Goal: Task Accomplishment & Management: Complete application form

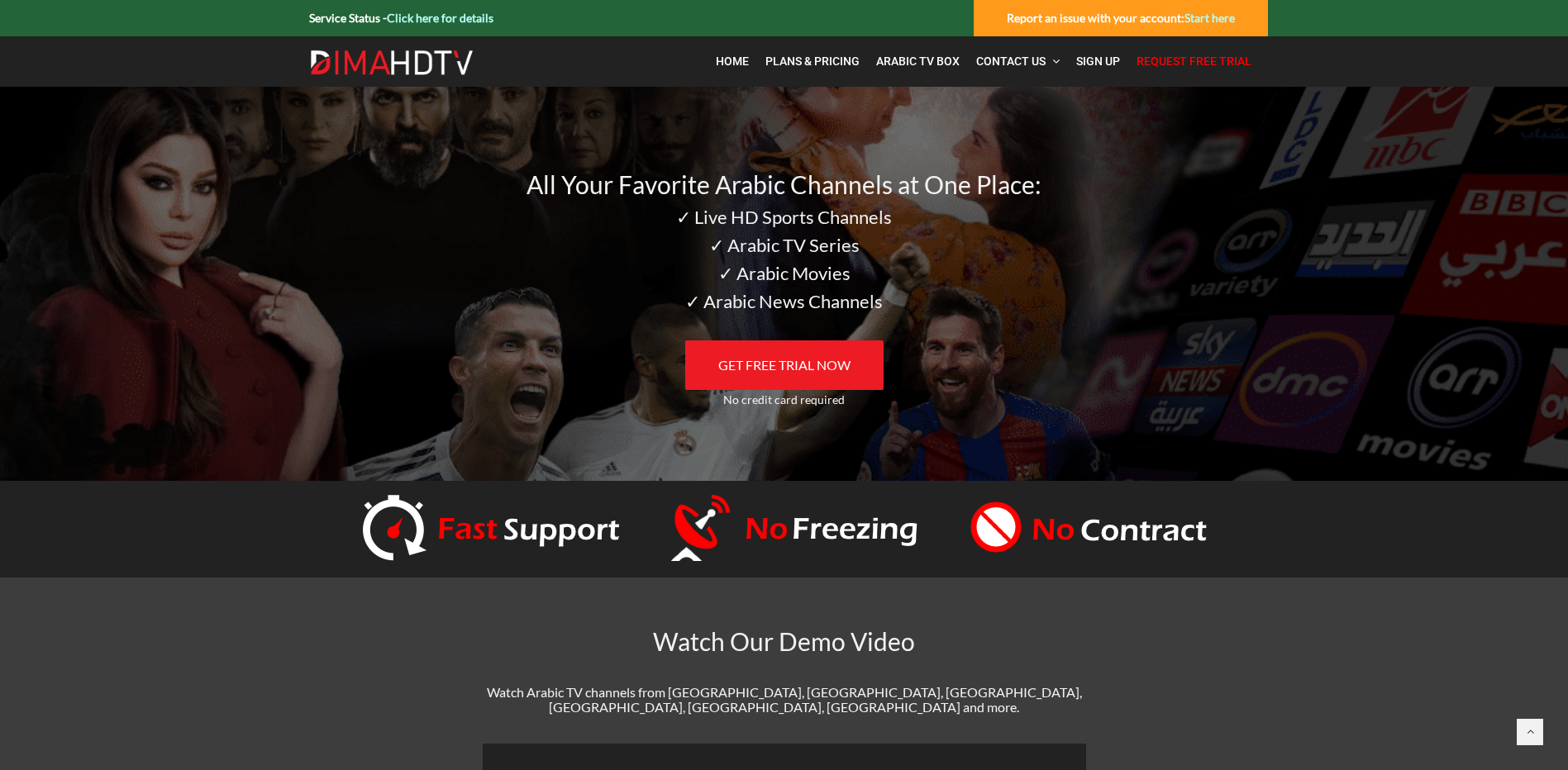
click at [1186, 59] on span "Request Free Trial" at bounding box center [1193, 61] width 115 height 13
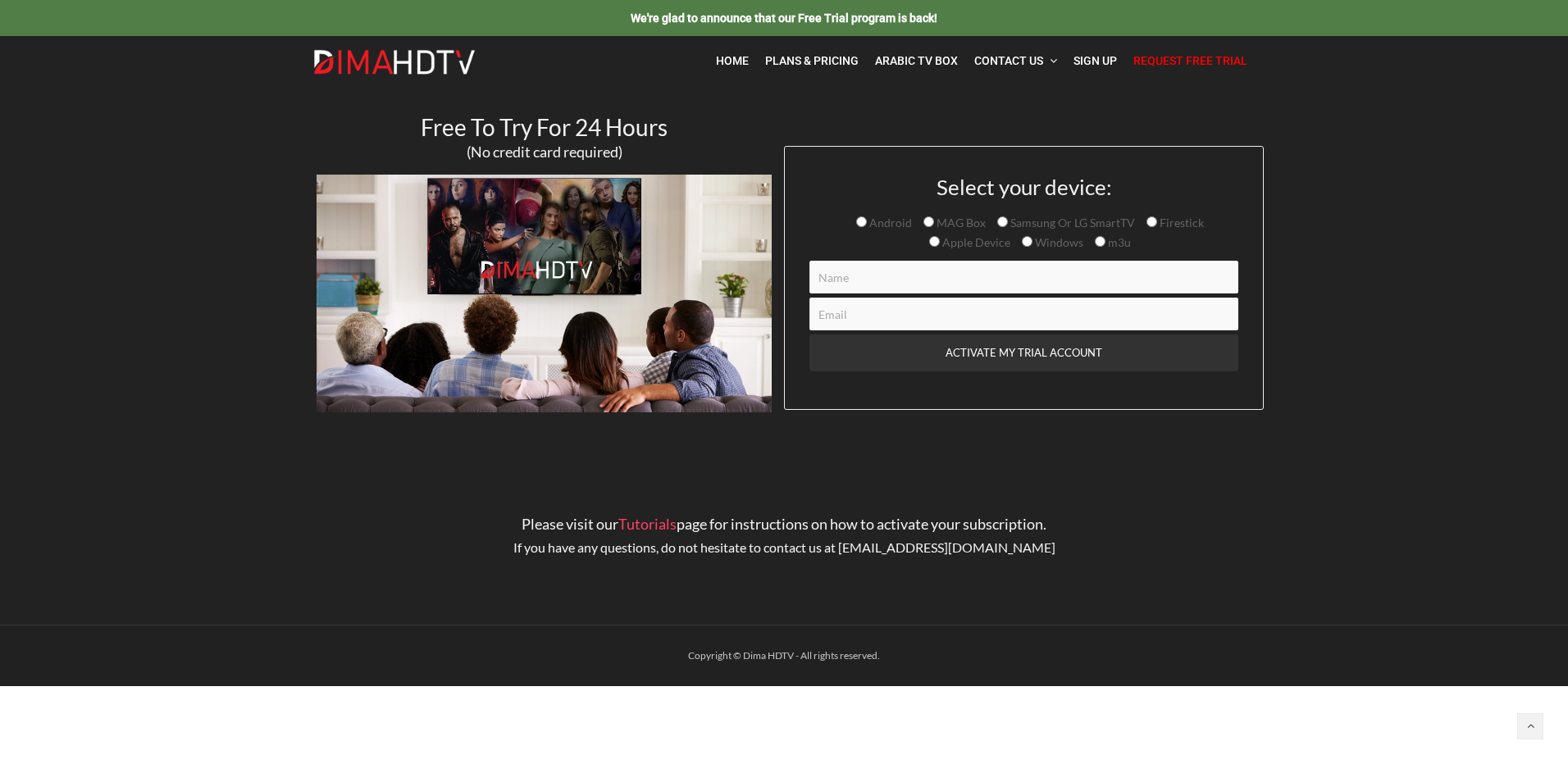
click at [891, 277] on input "Contact form" at bounding box center [1023, 277] width 429 height 32
type input "jlazaarv2@gmail.com"
click at [1329, 342] on section "Free To Try For 24 Hours (No credit card required) Select your device: Android …" at bounding box center [784, 273] width 1568 height 375
click at [1018, 282] on input "jlazaarv2@gmail.com" at bounding box center [1023, 277] width 429 height 32
drag, startPoint x: 1015, startPoint y: 282, endPoint x: 790, endPoint y: 282, distance: 225.0
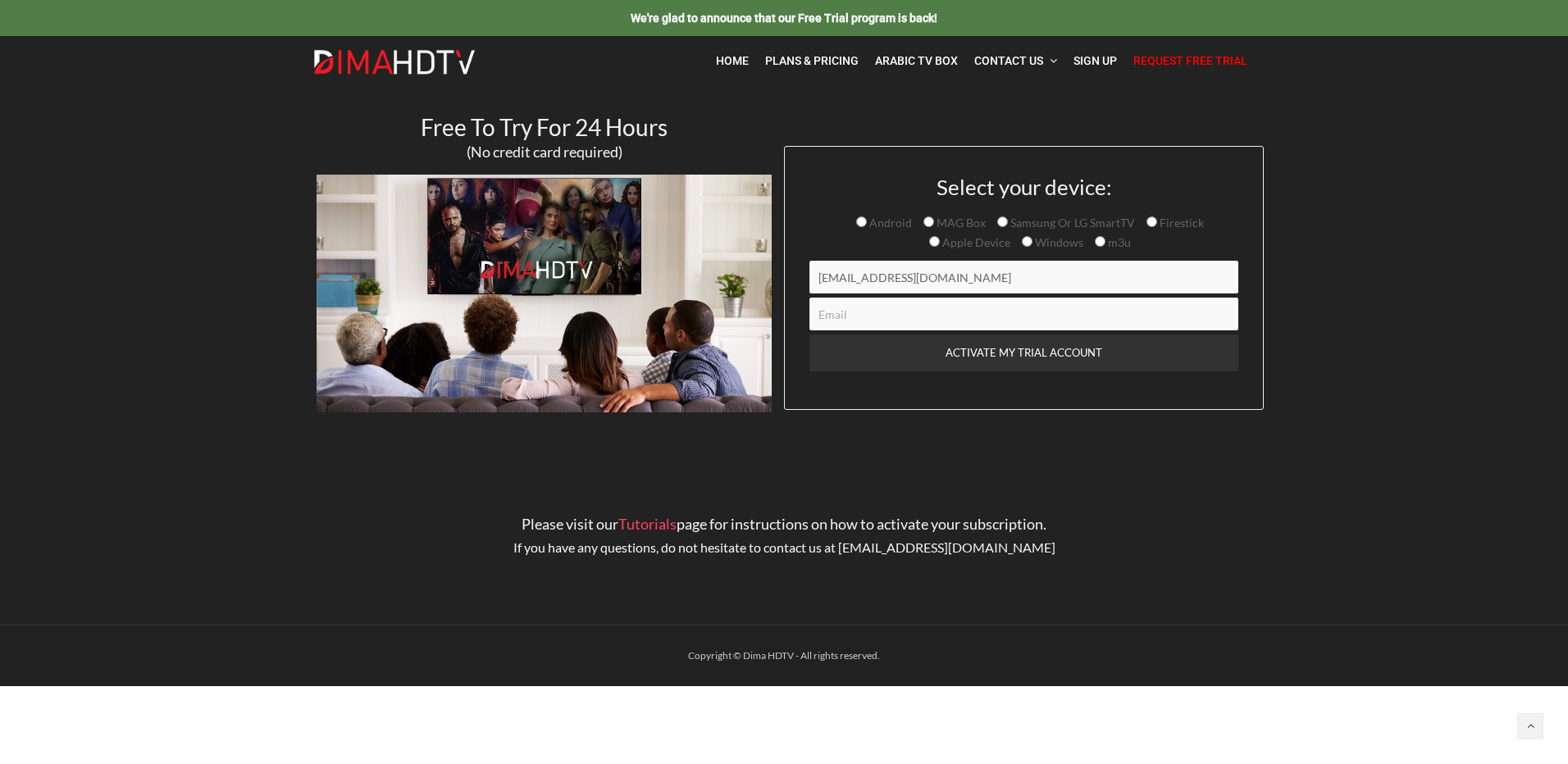
click at [790, 282] on div "Select your device: Android MAG Box Samsung Or LG SmartTV Firestick Apple Devic…" at bounding box center [1023, 277] width 480 height 264
click at [1386, 327] on section "Free To Try For 24 Hours (No credit card required) Select your device: Android …" at bounding box center [784, 273] width 1568 height 375
click at [965, 287] on input "Contact form" at bounding box center [1023, 277] width 429 height 32
type input "Jamal"
paste input "jlazaarv2@gmail.com"
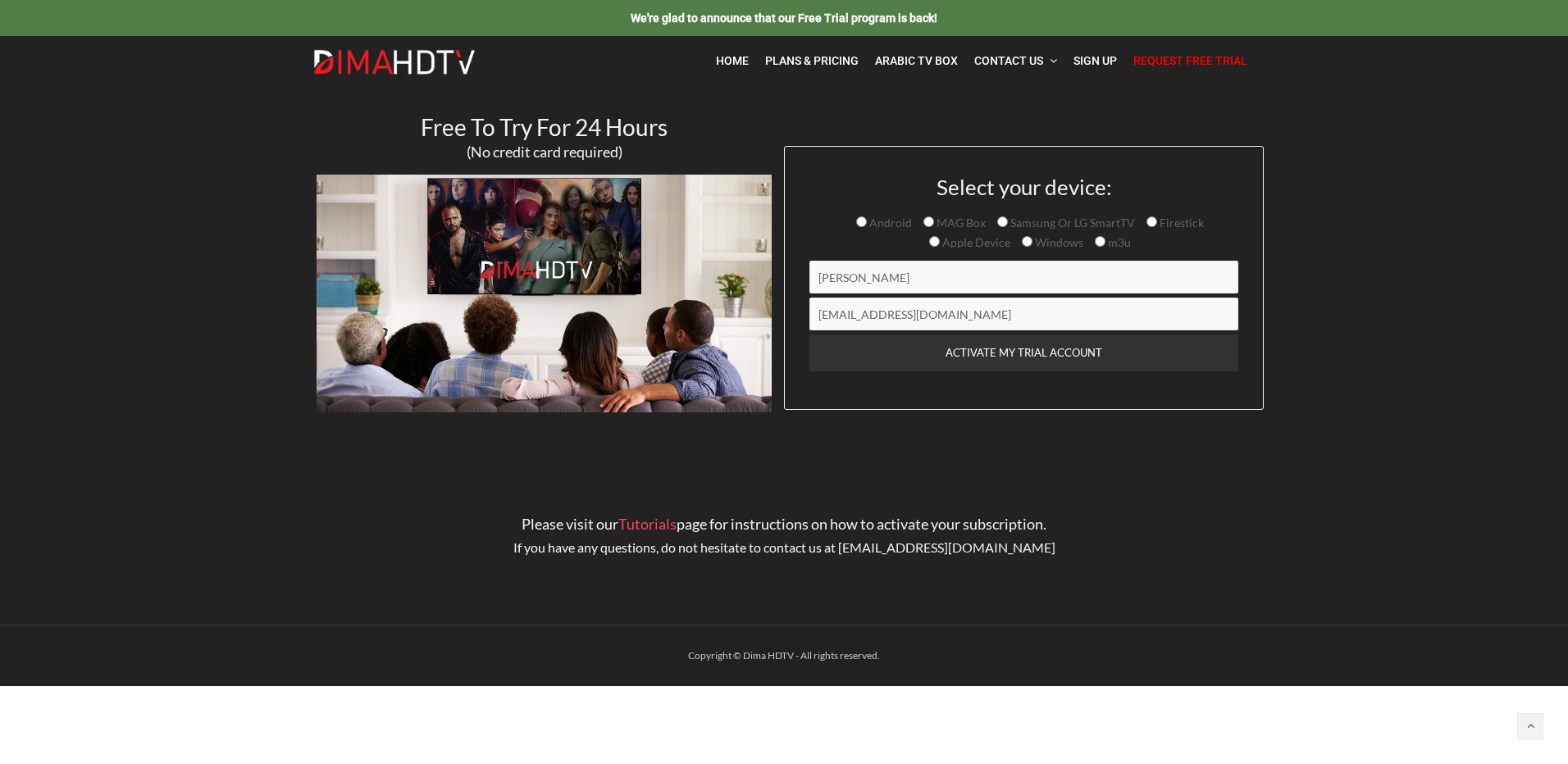
type input "jlazaarv2@gmail.com"
click at [1358, 345] on section "Free To Try For 24 Hours (No credit card required) Select your device: Android …" at bounding box center [784, 273] width 1568 height 375
click at [1043, 349] on input "ACTIVATE MY TRIAL ACCOUNT" at bounding box center [1023, 353] width 429 height 37
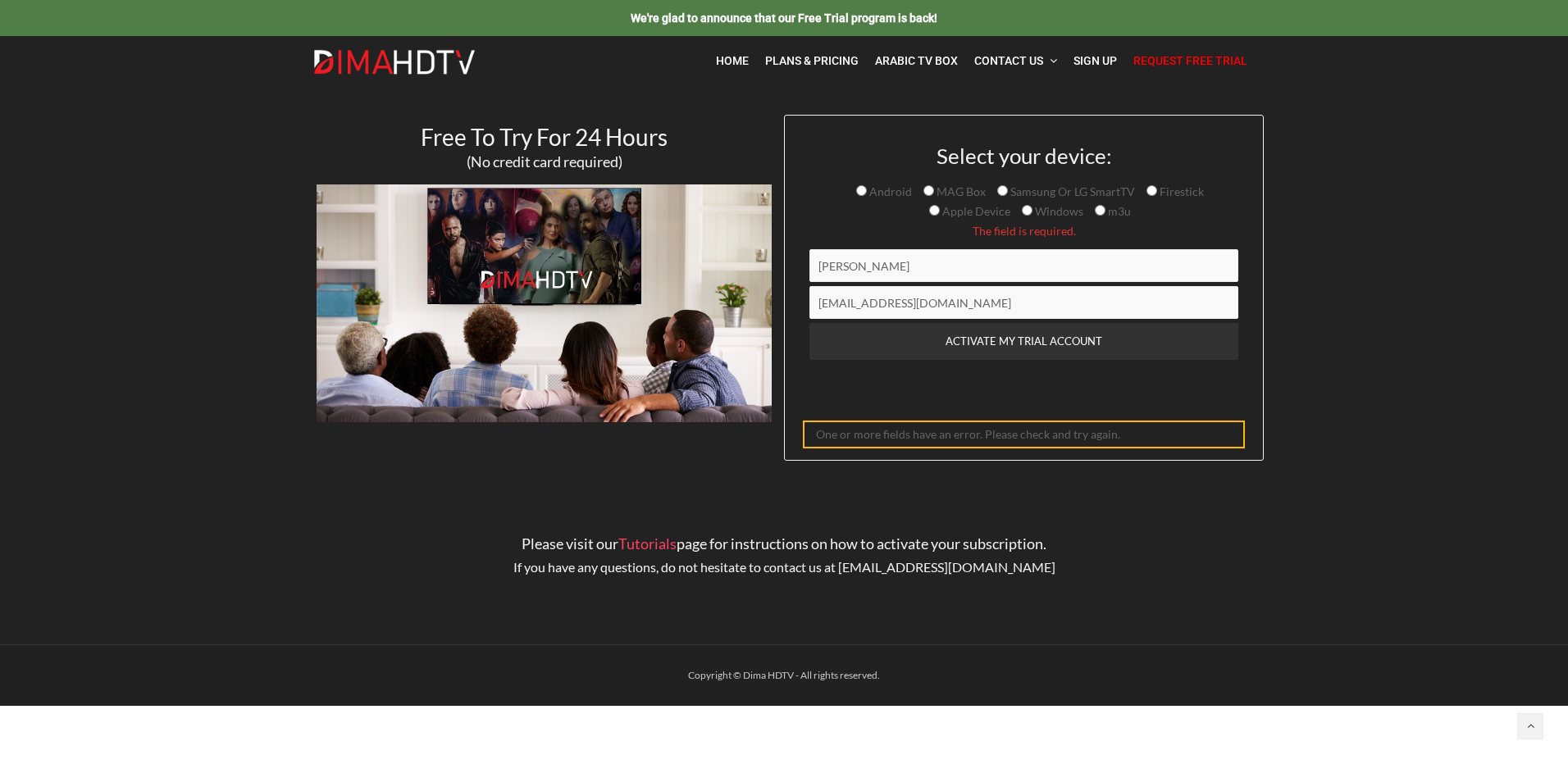
click at [866, 191] on input "Android" at bounding box center [862, 191] width 11 height 11
radio input "true"
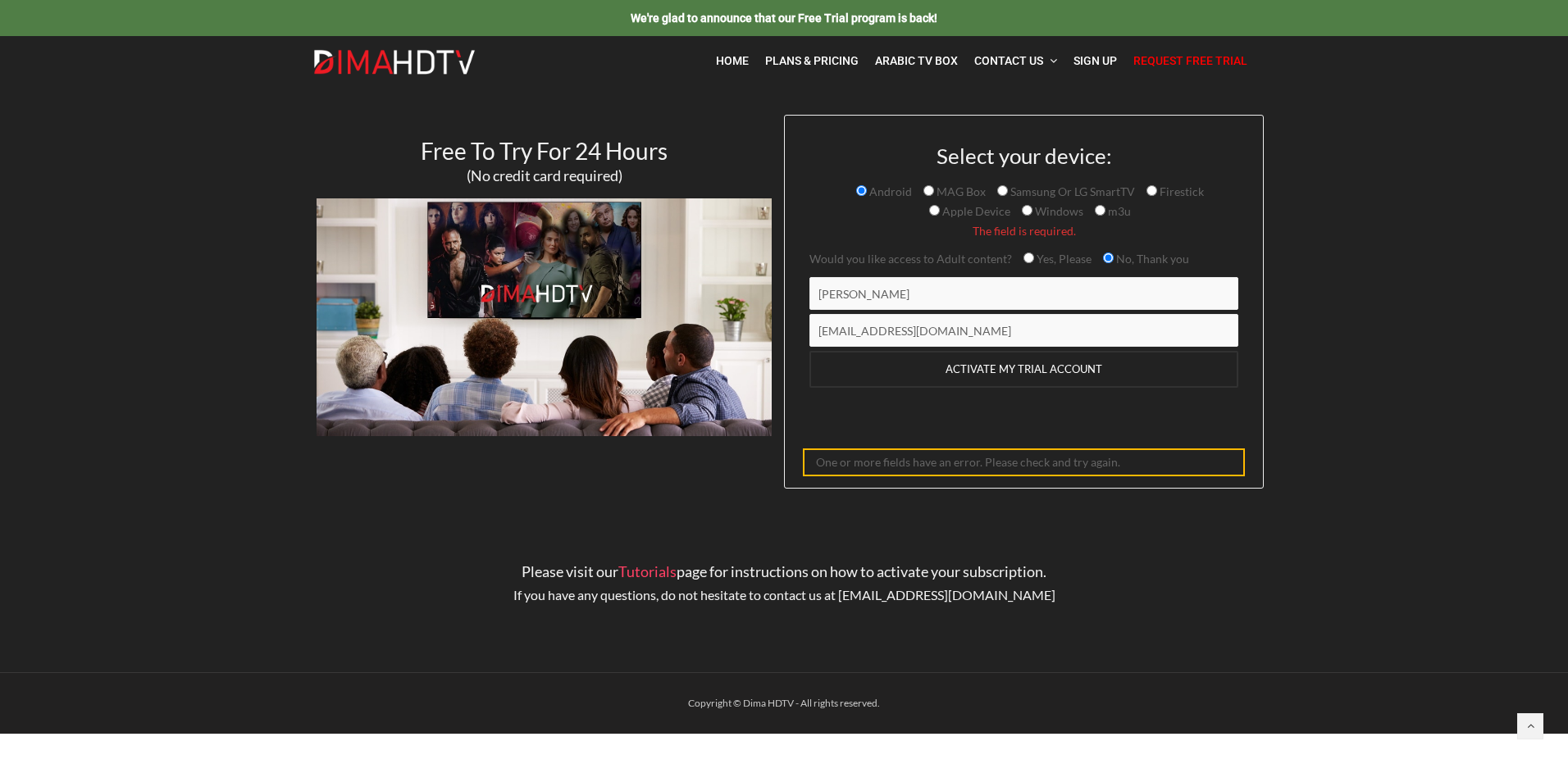
click at [1005, 364] on input "ACTIVATE MY TRIAL ACCOUNT" at bounding box center [1023, 370] width 429 height 37
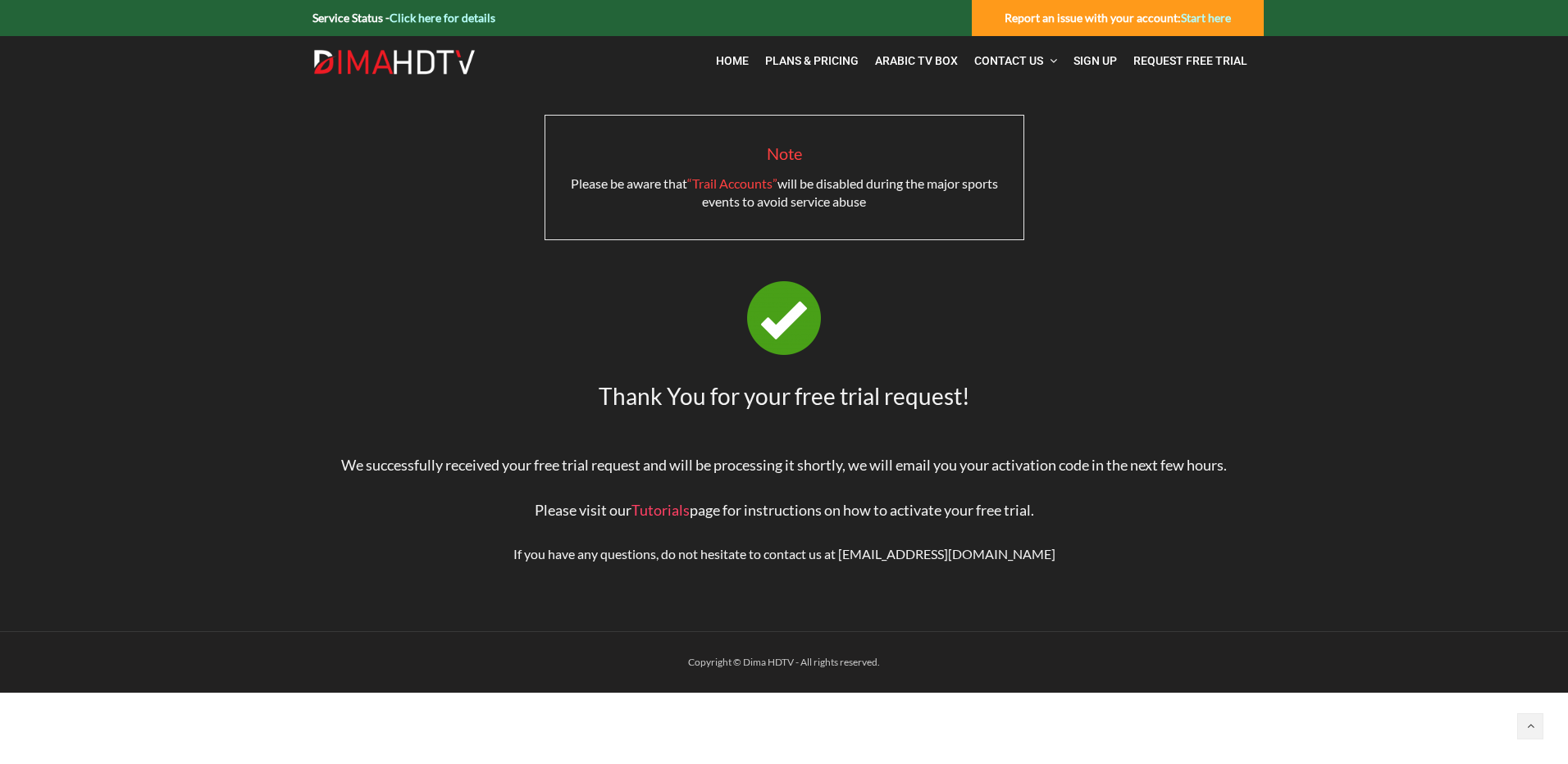
click at [1244, 263] on div at bounding box center [784, 260] width 935 height 41
click at [1038, 59] on span "Contact Us" at bounding box center [1008, 61] width 69 height 13
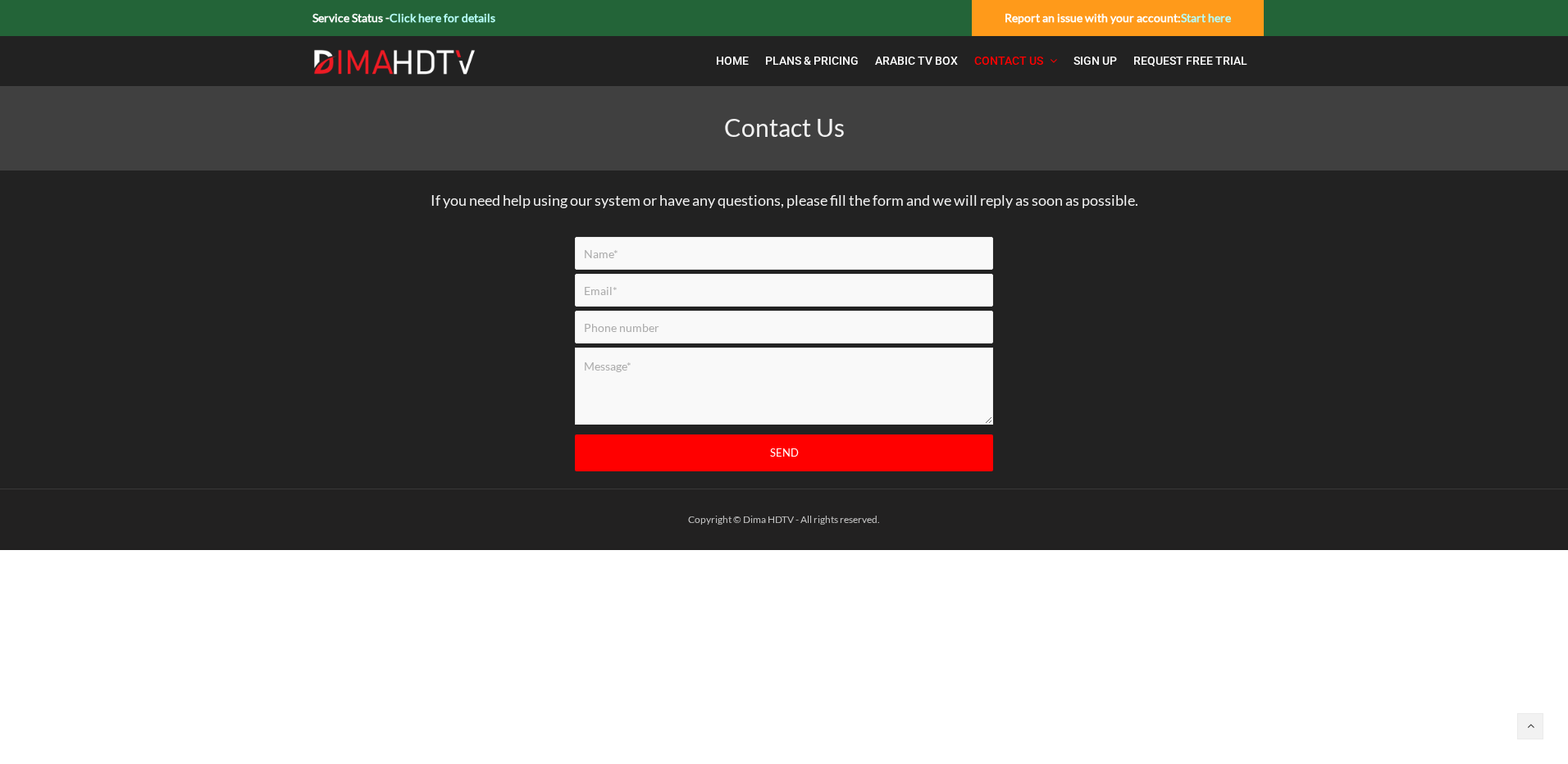
drag, startPoint x: 609, startPoint y: 256, endPoint x: 655, endPoint y: 257, distance: 46.0
click at [609, 256] on input "Contact form" at bounding box center [784, 253] width 418 height 32
type input "Jamal Lazaar"
type input "jlazaar@gmail.com"
type input "4188097101"
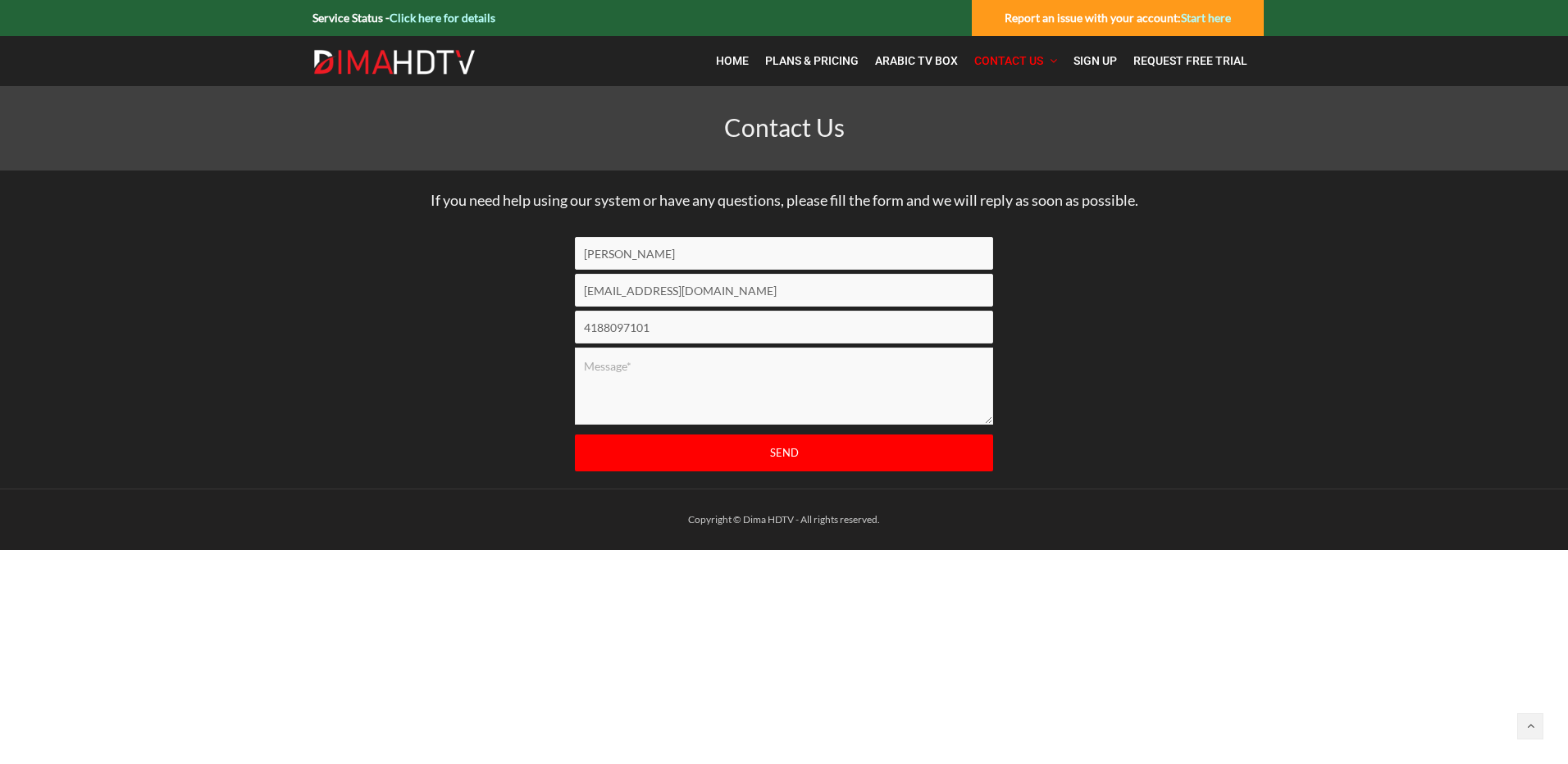
click at [617, 293] on input "jlazaar@gmail.com" at bounding box center [784, 290] width 418 height 32
type input "jlazaarv2@gmail.com"
click at [654, 357] on textarea "Contact form" at bounding box center [784, 386] width 418 height 77
drag, startPoint x: 666, startPoint y: 332, endPoint x: 488, endPoint y: 326, distance: 178.1
click at [488, 326] on div "Jamal Lazaar jlazaarv2@gmail.com 4188097101 Send" at bounding box center [784, 357] width 935 height 239
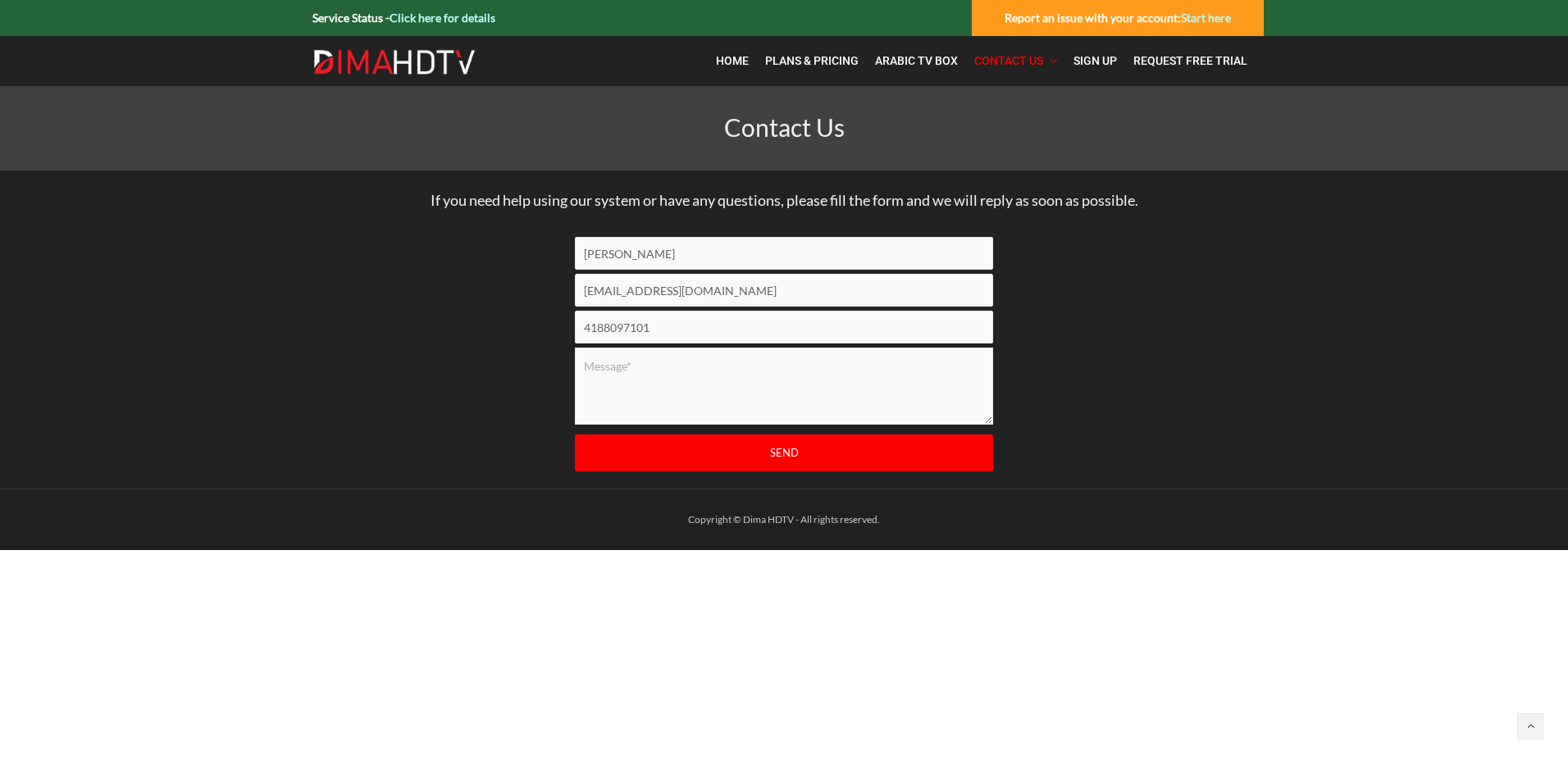
click at [488, 326] on div "Jamal Lazaar jlazaarv2@gmail.com 4188097101 Send" at bounding box center [784, 357] width 935 height 239
click at [638, 369] on textarea "Contact form" at bounding box center [784, 386] width 418 height 77
drag, startPoint x: 668, startPoint y: 336, endPoint x: 539, endPoint y: 329, distance: 129.2
click at [539, 329] on div "Jamal Lazaar jlazaarv2@gmail.com 4188097101 Send" at bounding box center [784, 357] width 935 height 239
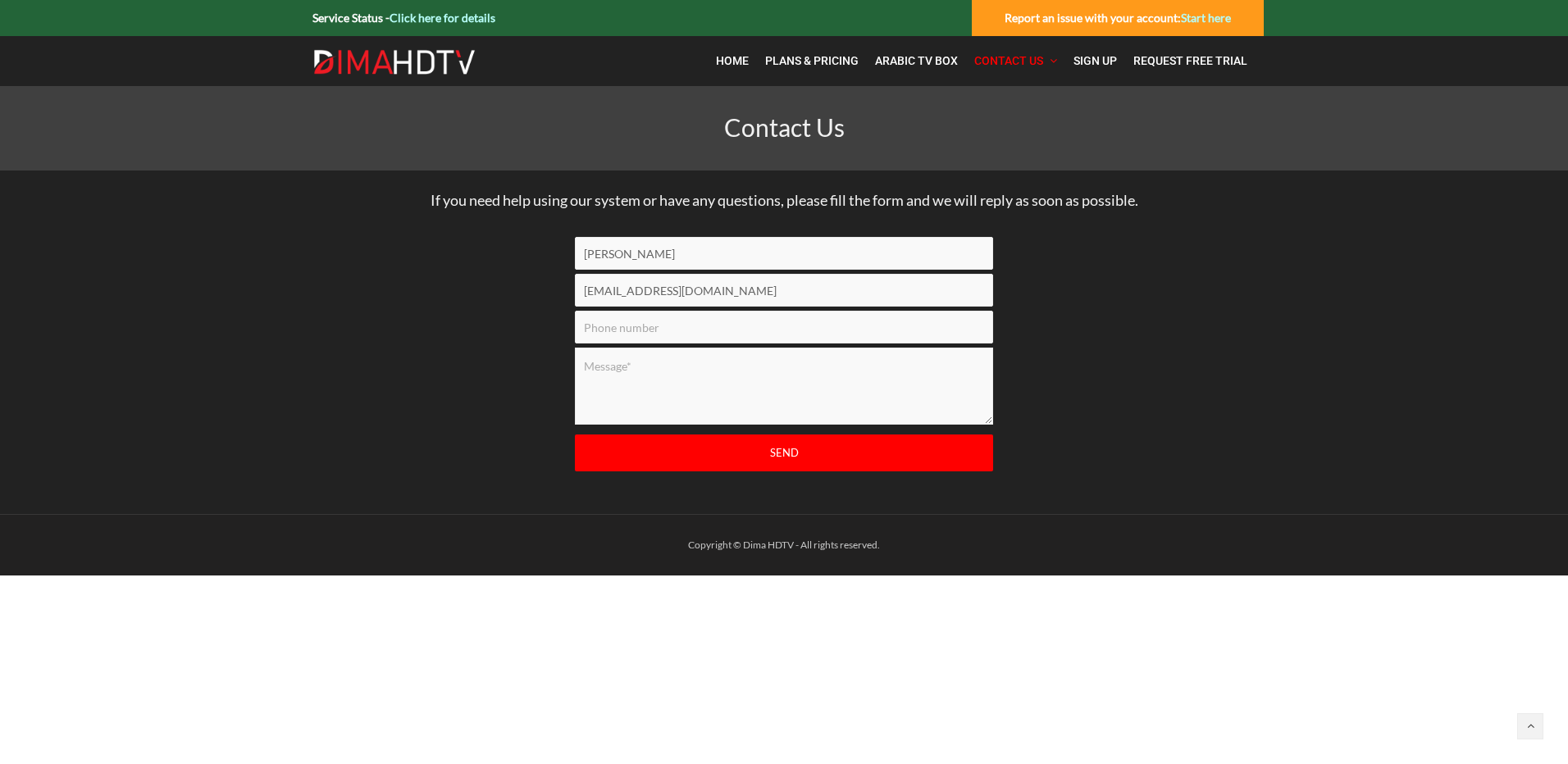
click at [633, 369] on textarea "Contact form" at bounding box center [784, 386] width 418 height 77
type textarea "j'aurais besoin svp d'un essai. j'utilise TiviMat sur Fire Cube."
click at [771, 450] on input "Send" at bounding box center [784, 453] width 418 height 37
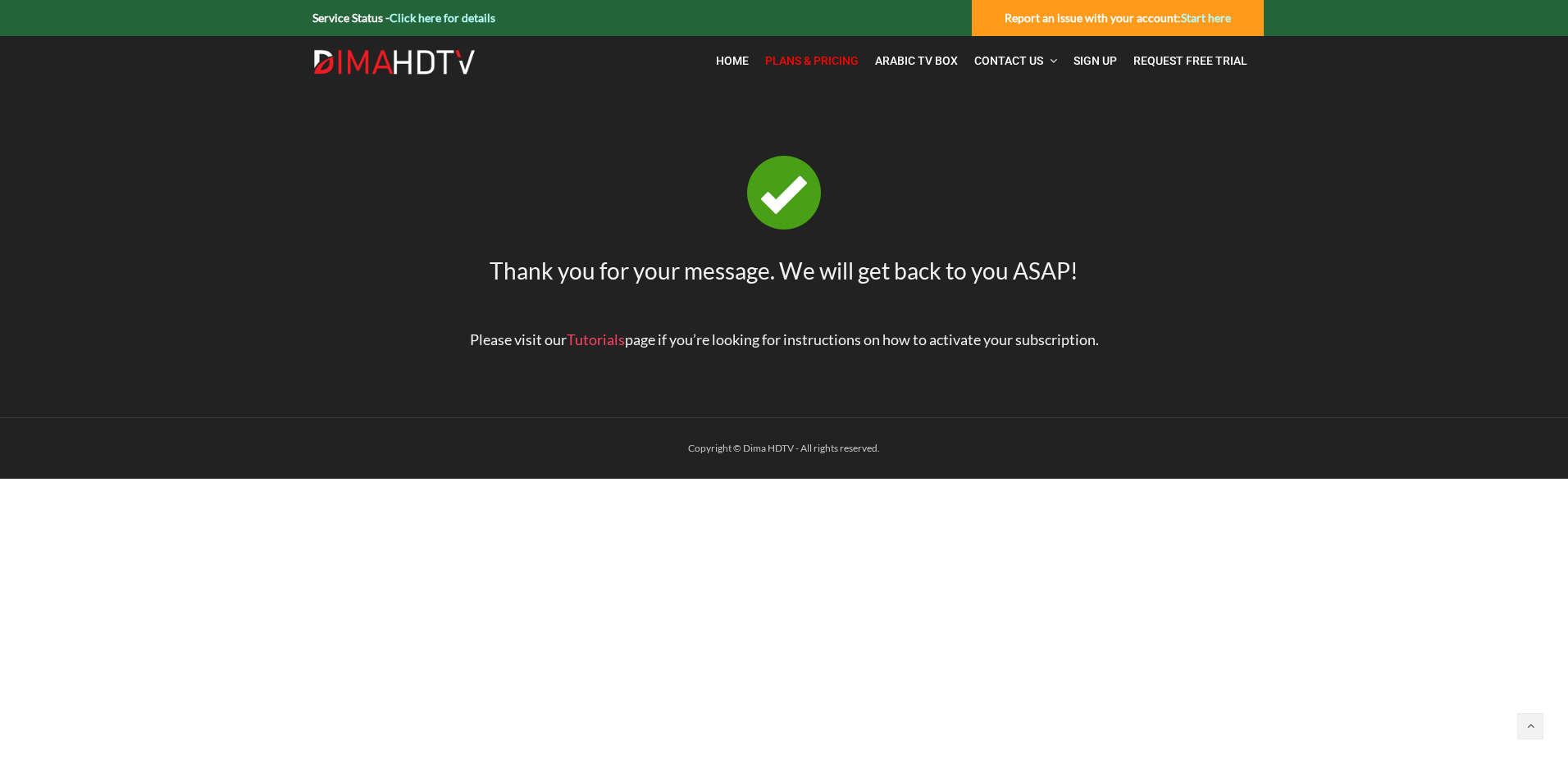
click at [803, 65] on span "Plans & Pricing" at bounding box center [812, 61] width 93 height 13
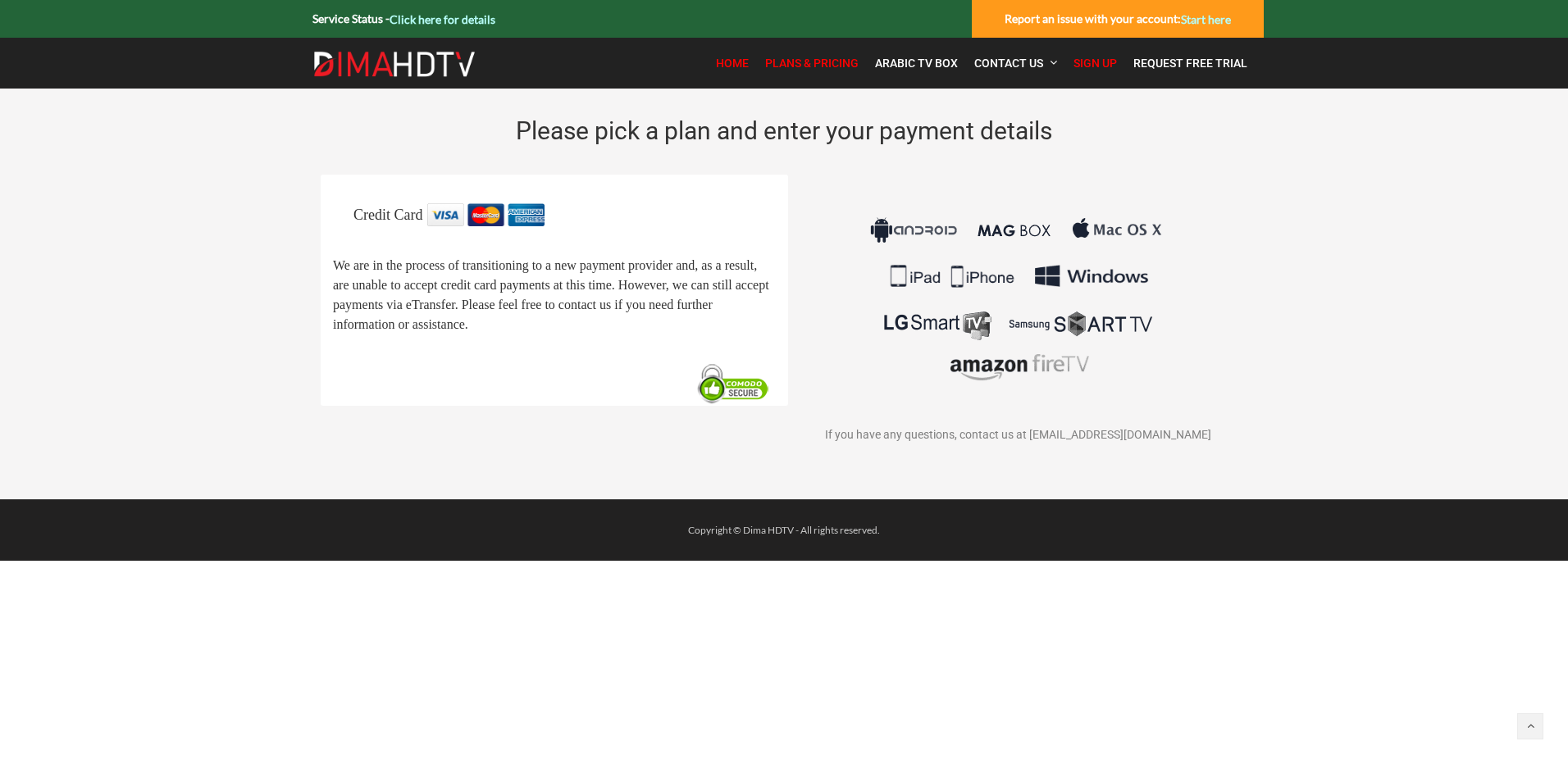
click at [741, 58] on span "Home" at bounding box center [732, 62] width 33 height 13
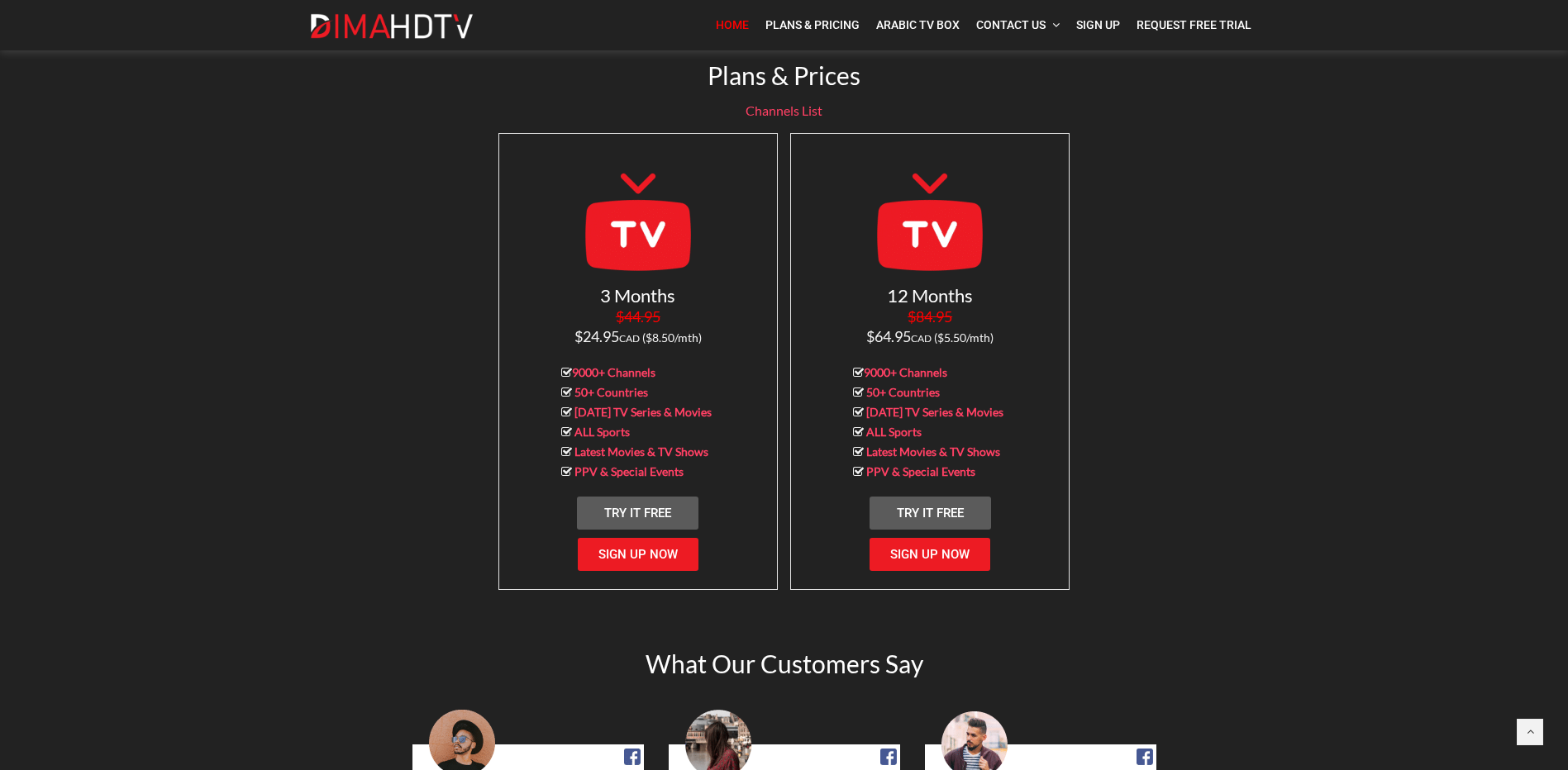
scroll to position [1570, 0]
